Goal: Task Accomplishment & Management: Manage account settings

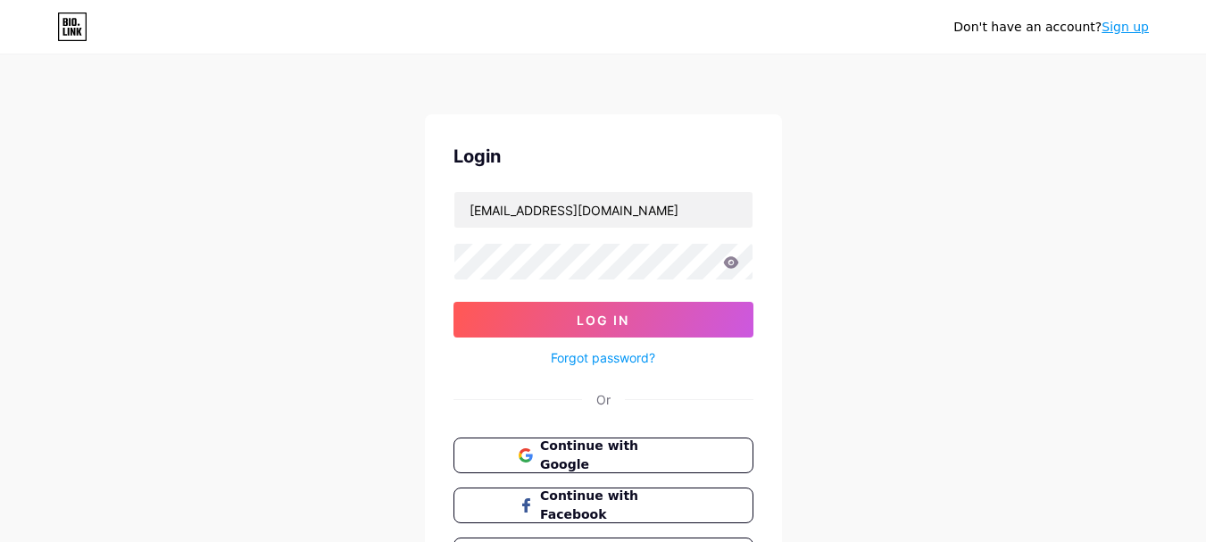
type input "[EMAIL_ADDRESS][DOMAIN_NAME]"
click at [405, 254] on div "Don't have an account? Sign up Login [EMAIL_ADDRESS][DOMAIN_NAME] Log In Forgot…" at bounding box center [603, 329] width 1206 height 659
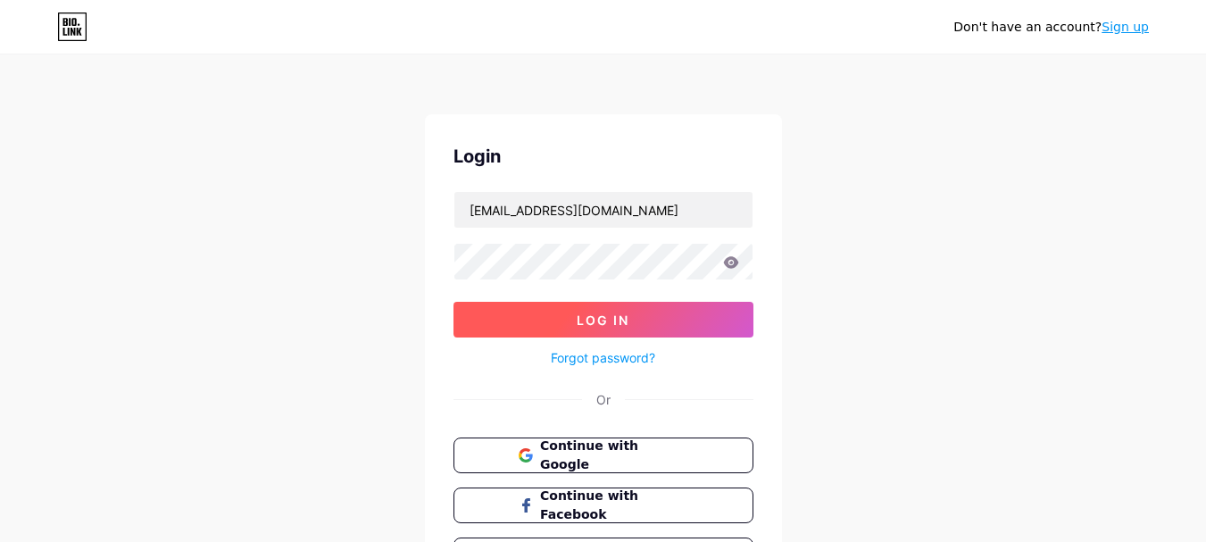
click at [638, 312] on button "Log In" at bounding box center [604, 320] width 300 height 36
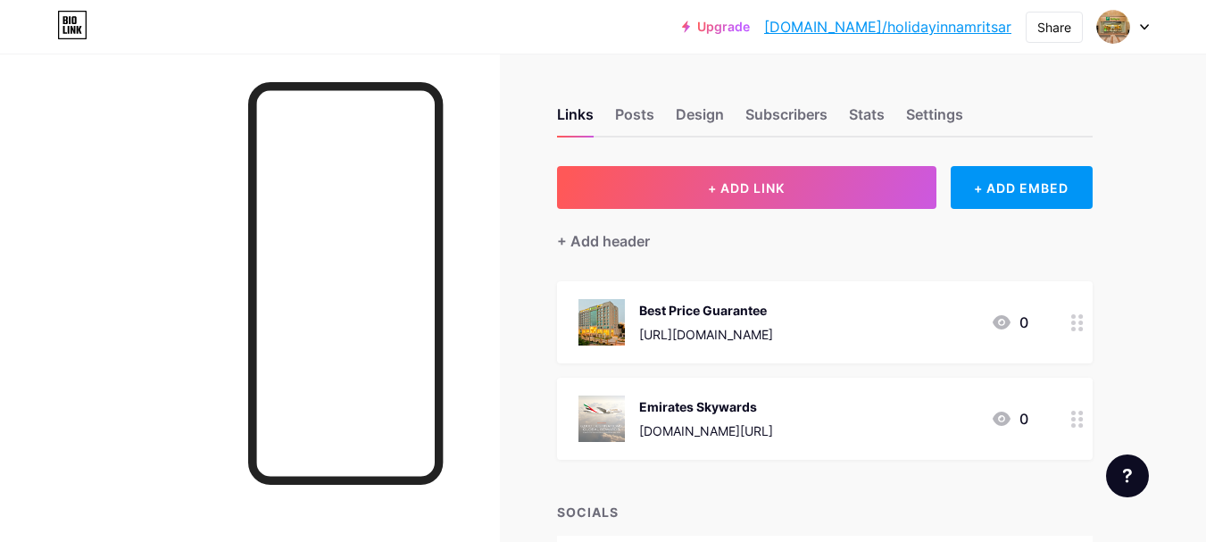
click at [1134, 30] on div at bounding box center [1123, 27] width 52 height 32
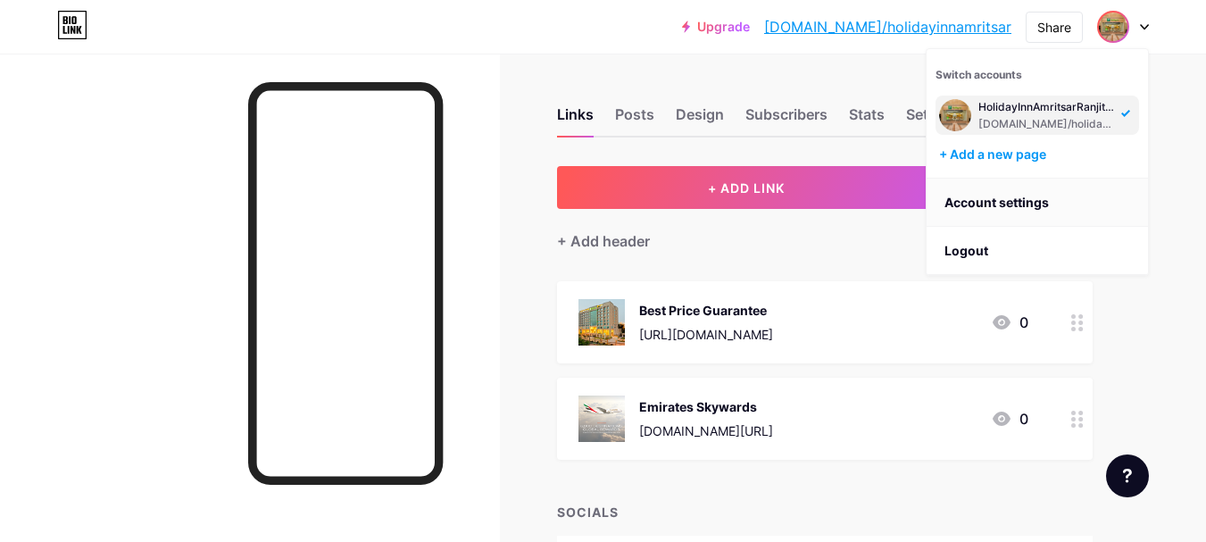
click at [996, 202] on link "Account settings" at bounding box center [1037, 203] width 221 height 48
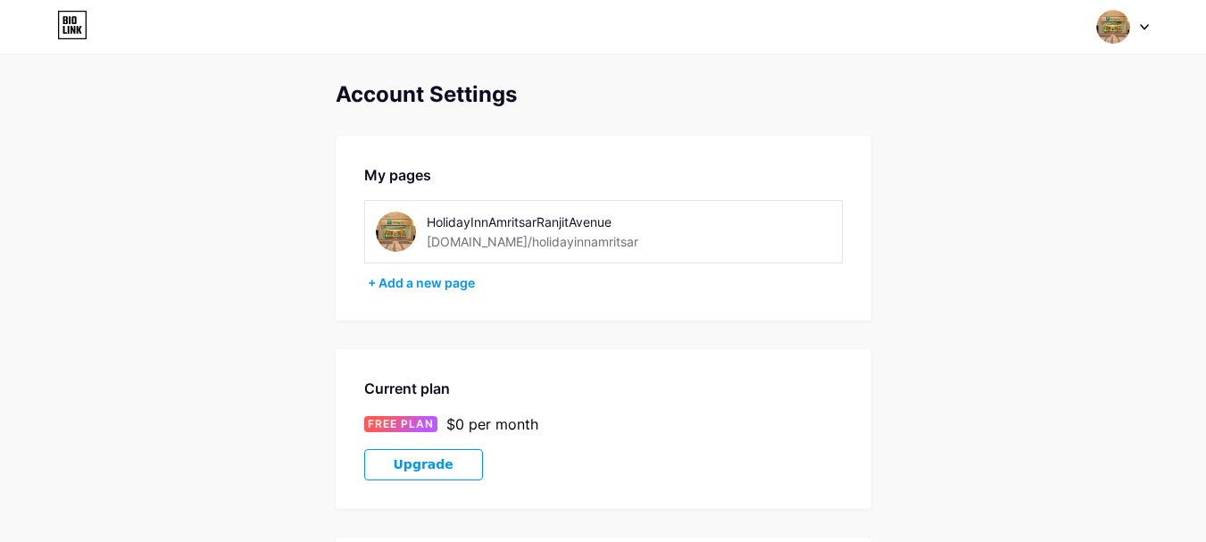
click at [1146, 31] on div at bounding box center [1123, 27] width 52 height 32
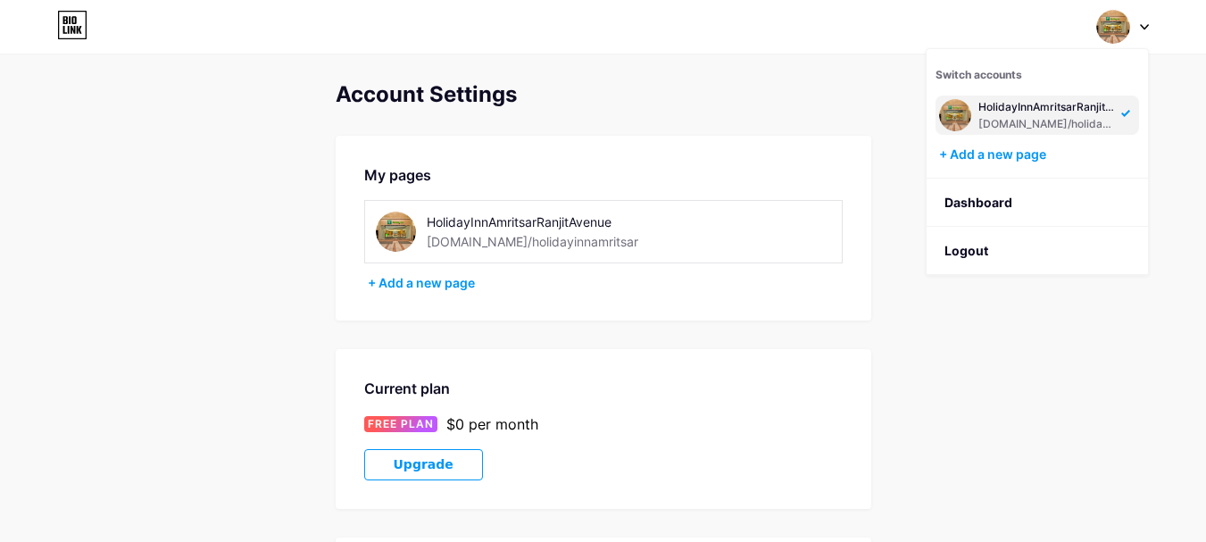
click at [1083, 108] on div "HolidayInnAmritsarRanjitAvenue" at bounding box center [1048, 107] width 138 height 14
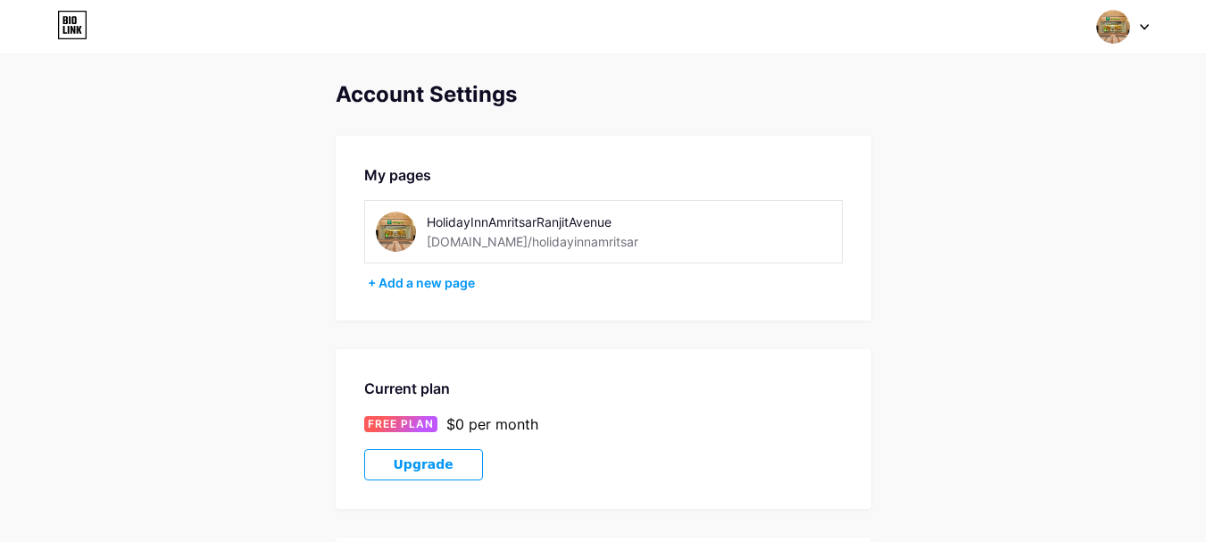
click at [542, 236] on div "[DOMAIN_NAME]/holidayinnamritsar" at bounding box center [533, 241] width 212 height 19
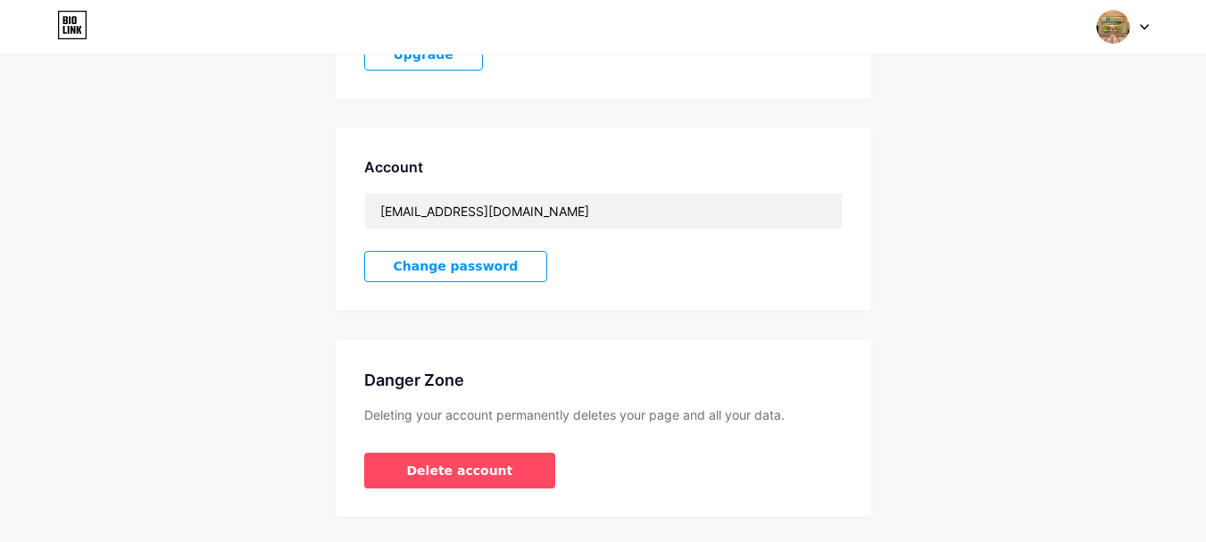
scroll to position [446, 0]
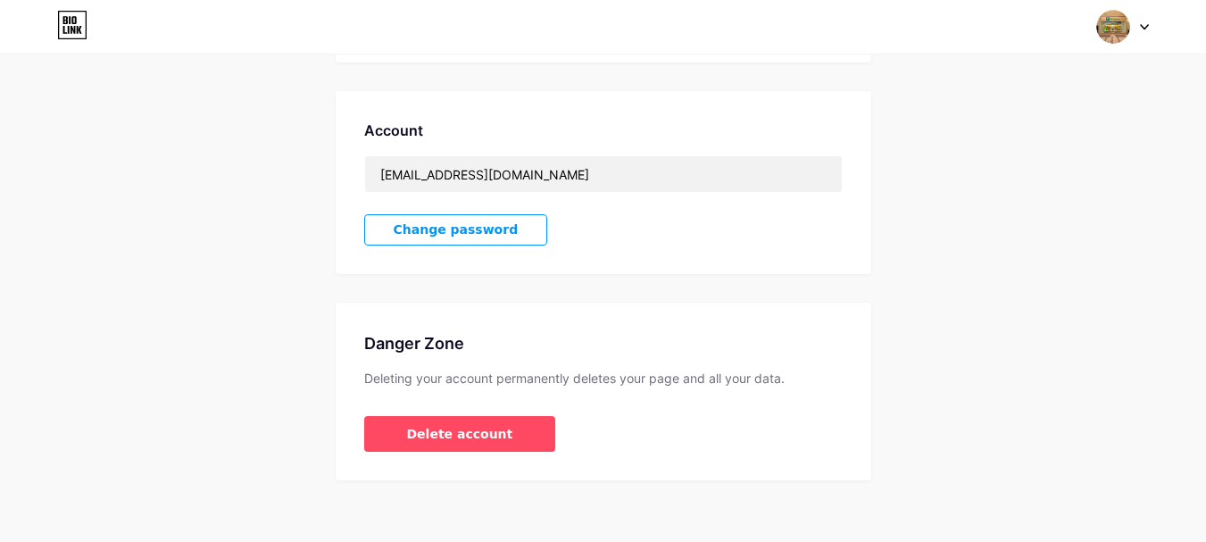
click at [478, 231] on span "Change password" at bounding box center [456, 229] width 125 height 15
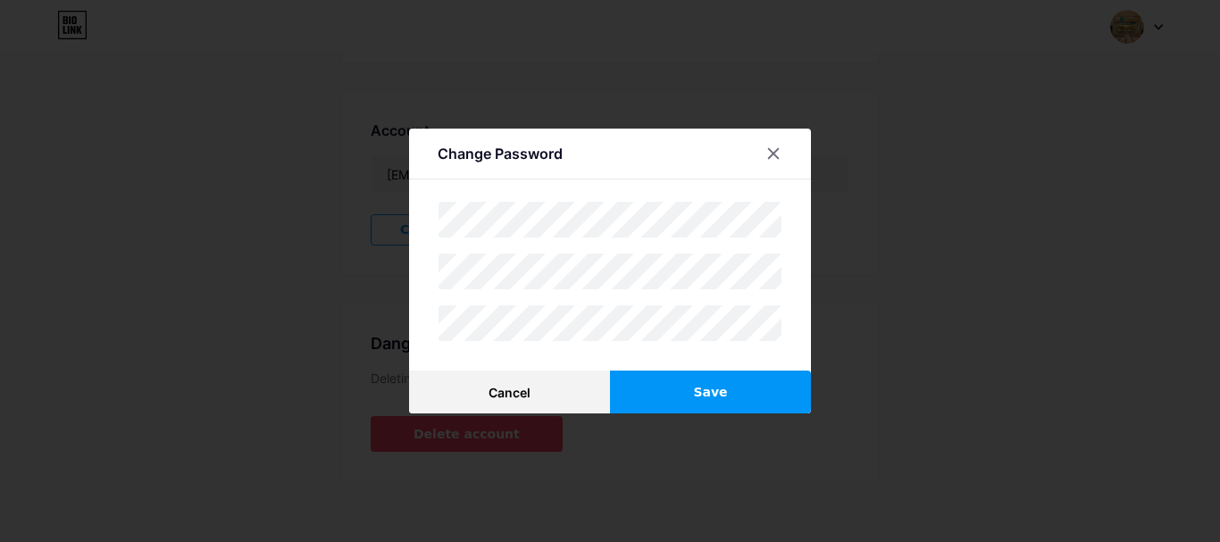
click at [880, 284] on div at bounding box center [610, 271] width 1220 height 542
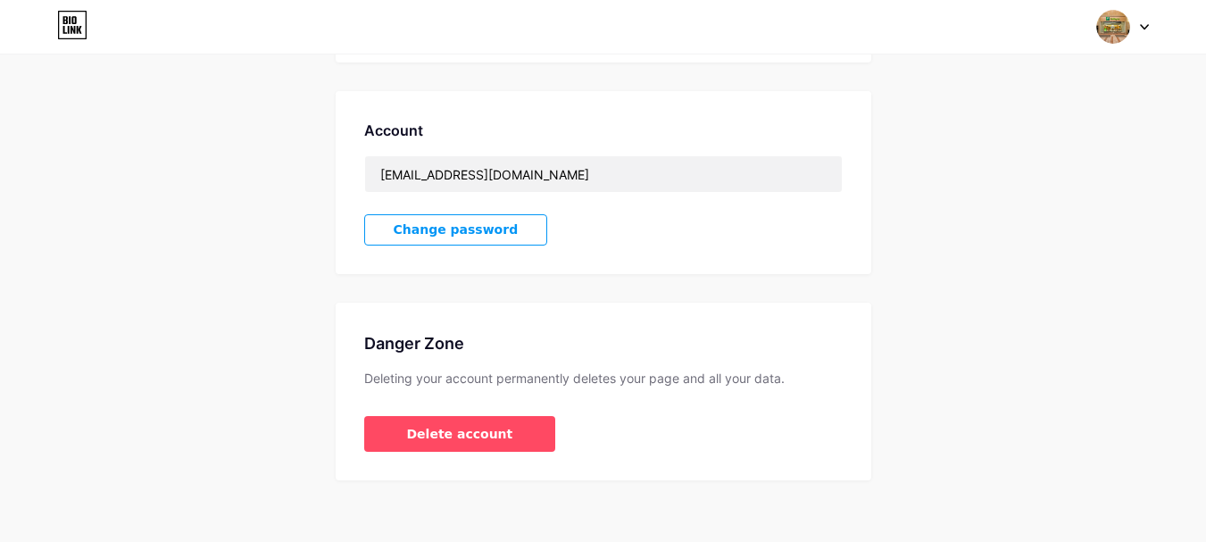
click at [815, 242] on div "Account revenue.holidayinnamritsar@gmail.com Change password" at bounding box center [604, 182] width 536 height 183
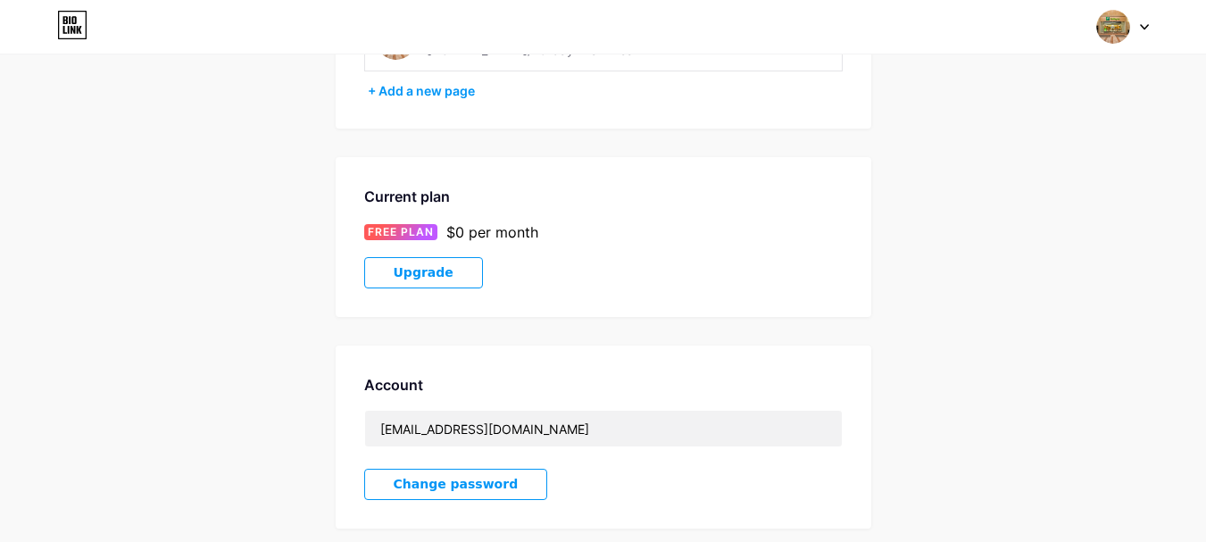
scroll to position [179, 0]
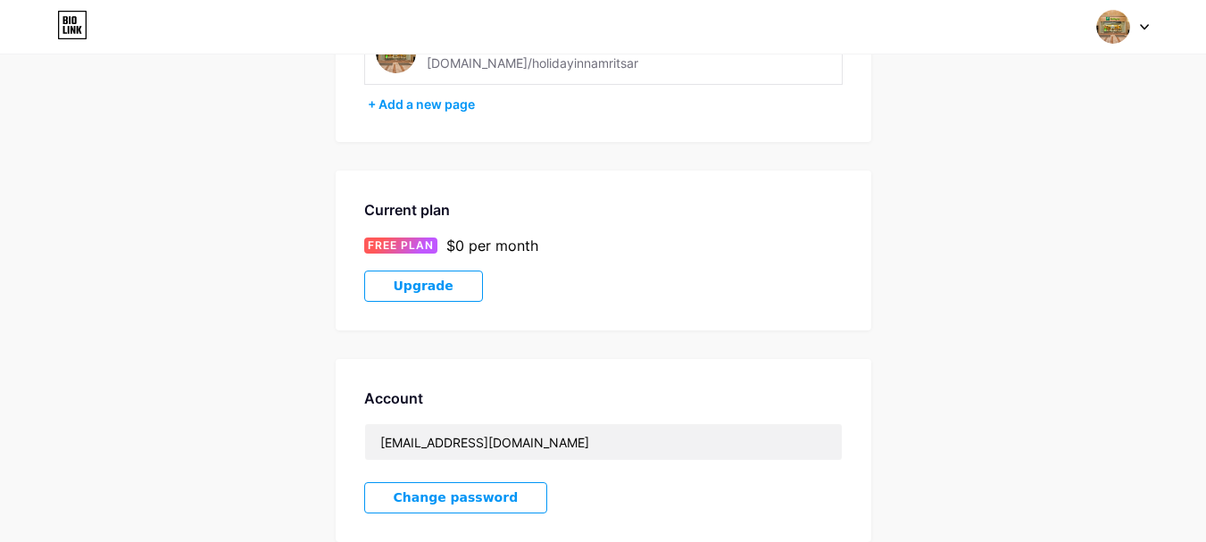
click at [1131, 28] on div at bounding box center [1123, 27] width 52 height 32
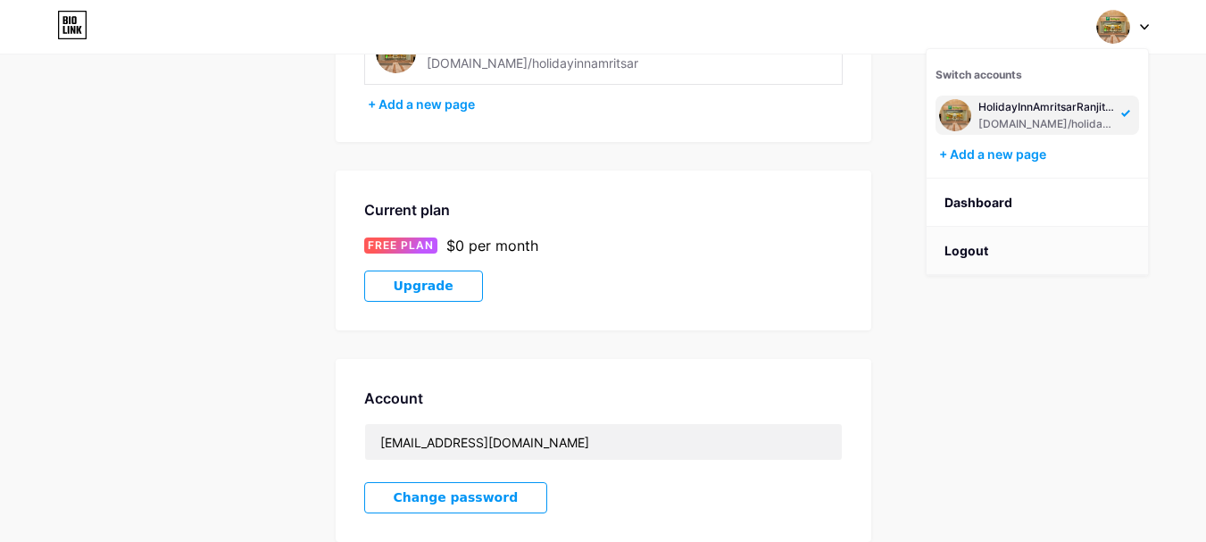
click at [1000, 244] on li "Logout" at bounding box center [1037, 251] width 221 height 48
